Goal: Transaction & Acquisition: Subscribe to service/newsletter

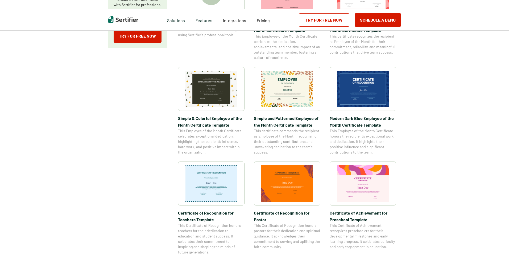
scroll to position [186, 0]
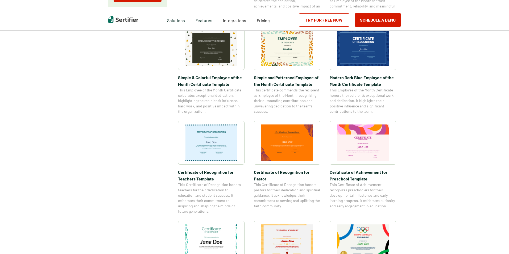
click at [359, 65] on img at bounding box center [363, 48] width 52 height 36
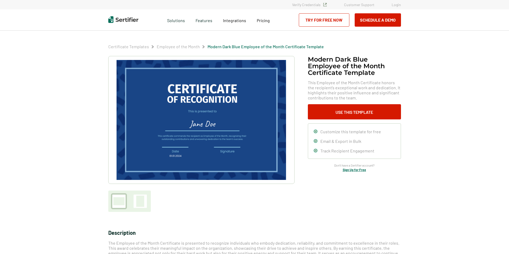
click at [359, 171] on div "Modern Dark Blue Employee of the Month Certificate Template This Employee of th…" at bounding box center [254, 134] width 293 height 156
click at [359, 169] on link "Sign Up for Free" at bounding box center [354, 170] width 23 height 4
click at [327, 22] on link "Try for Free Now" at bounding box center [324, 19] width 51 height 13
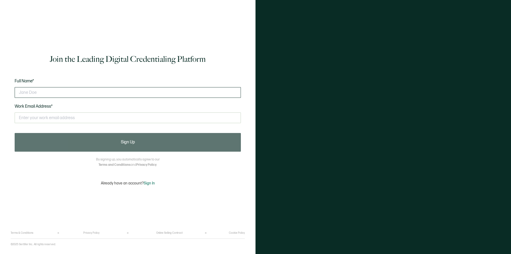
click at [93, 93] on input "text" at bounding box center [128, 92] width 226 height 11
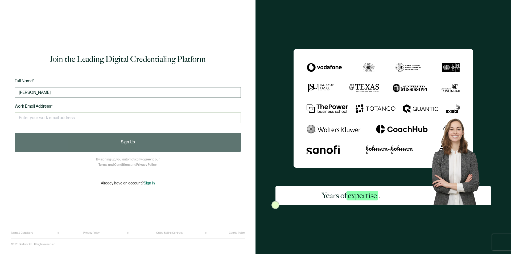
type input "joane funk"
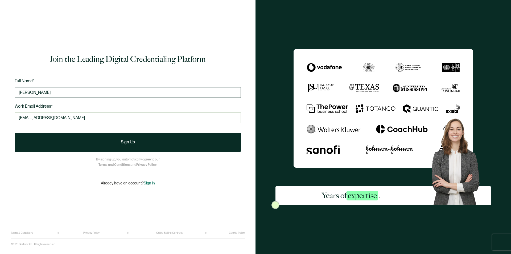
type input "joannefunk201@gmail.com"
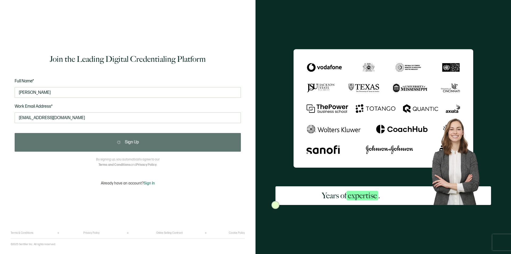
click at [129, 139] on div "Sign Up" at bounding box center [128, 142] width 226 height 19
